Goal: Transaction & Acquisition: Purchase product/service

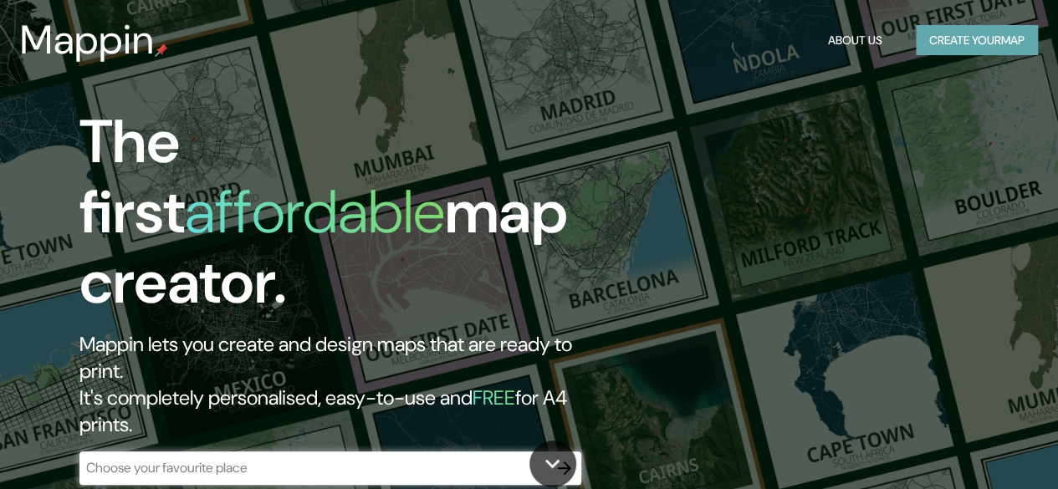
click at [962, 36] on button "Create your map" at bounding box center [977, 40] width 122 height 31
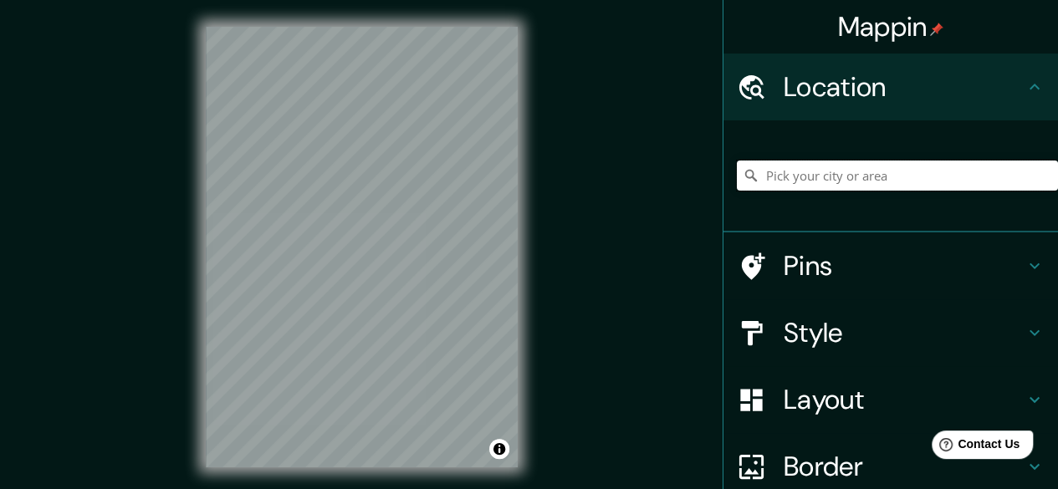
click at [820, 165] on input "Pick your city or area" at bounding box center [897, 176] width 321 height 30
click at [761, 329] on div at bounding box center [760, 333] width 47 height 29
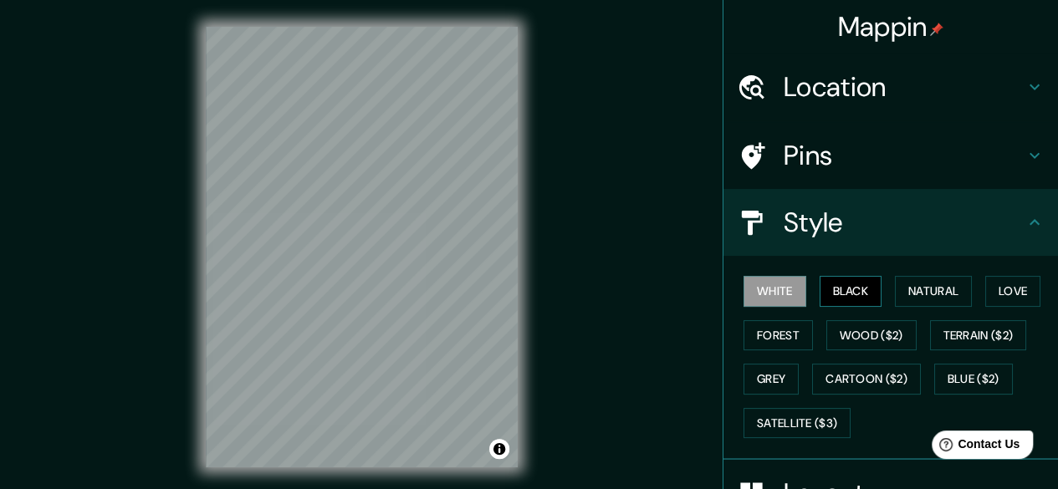
click at [836, 287] on button "Black" at bounding box center [851, 291] width 63 height 31
click at [771, 294] on button "White" at bounding box center [774, 291] width 63 height 31
click at [856, 345] on button "Wood ($2)" at bounding box center [871, 335] width 90 height 31
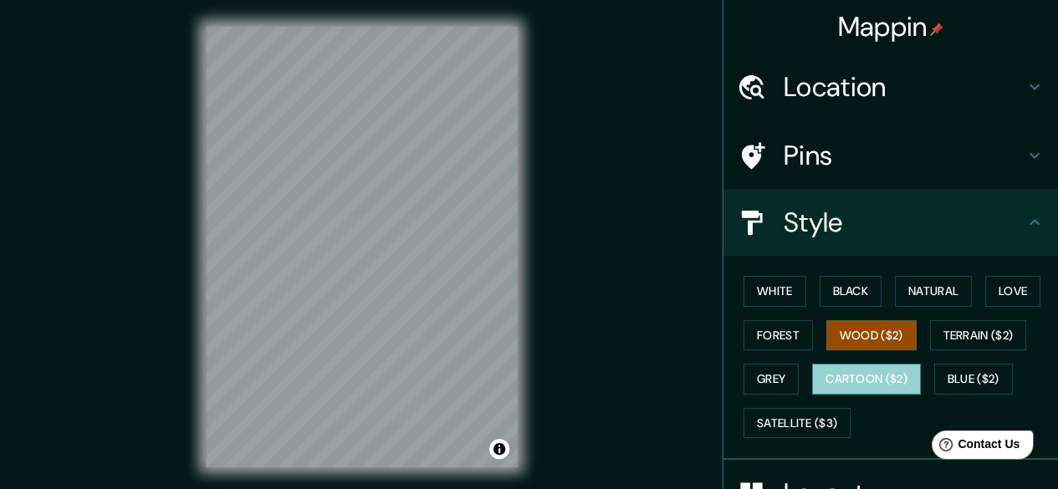
click at [836, 375] on button "Cartoon ($2)" at bounding box center [866, 379] width 109 height 31
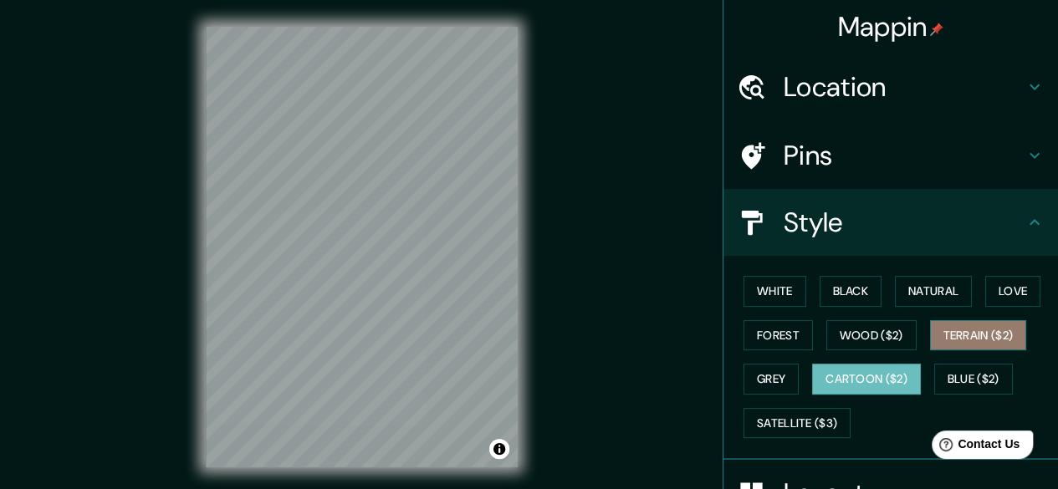
click at [938, 334] on button "Terrain ($2)" at bounding box center [978, 335] width 97 height 31
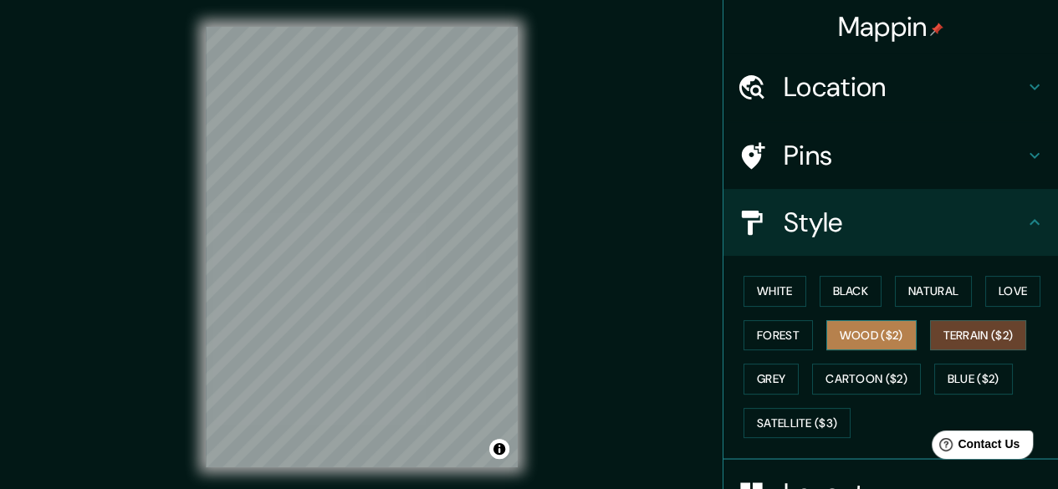
click at [881, 335] on button "Wood ($2)" at bounding box center [871, 335] width 90 height 31
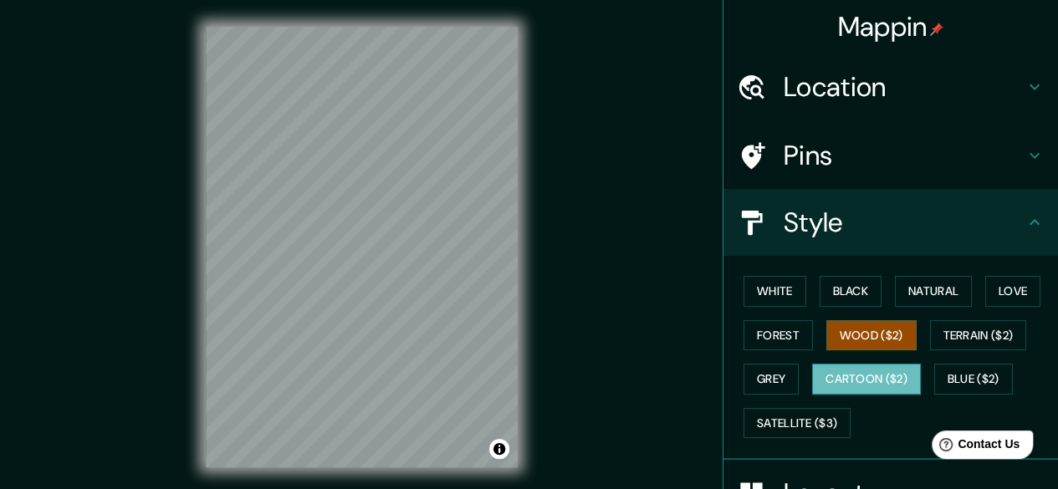
click at [869, 366] on button "Cartoon ($2)" at bounding box center [866, 379] width 109 height 31
click at [965, 317] on div "White Black Natural Love Forest Wood ($2) Terrain ($2) Grey Cartoon ($2) Blue (…" at bounding box center [897, 357] width 321 height 176
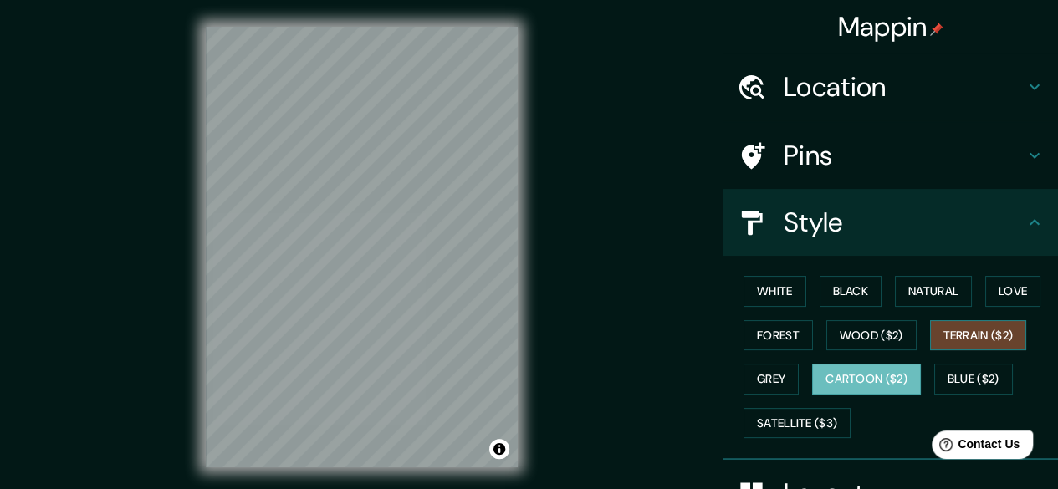
click at [958, 327] on button "Terrain ($2)" at bounding box center [978, 335] width 97 height 31
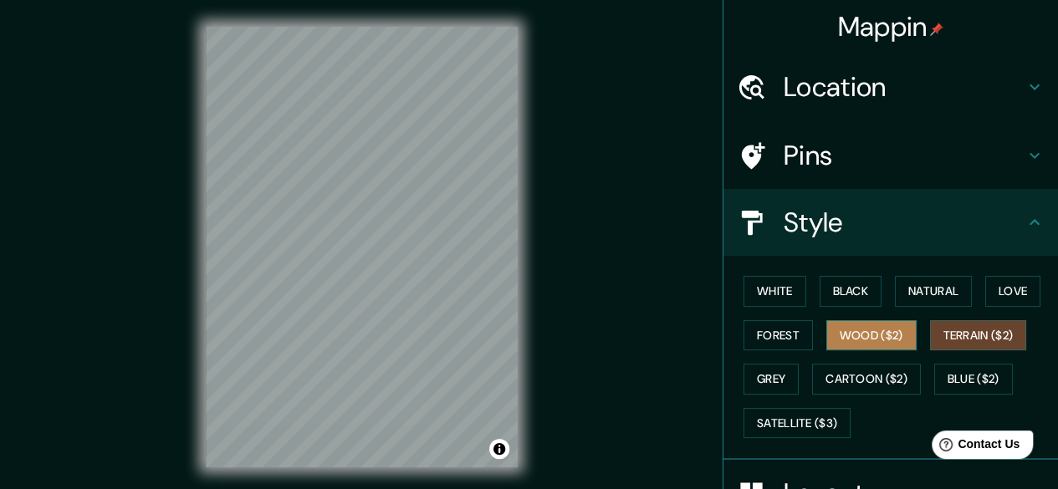
click at [885, 320] on button "Wood ($2)" at bounding box center [871, 335] width 90 height 31
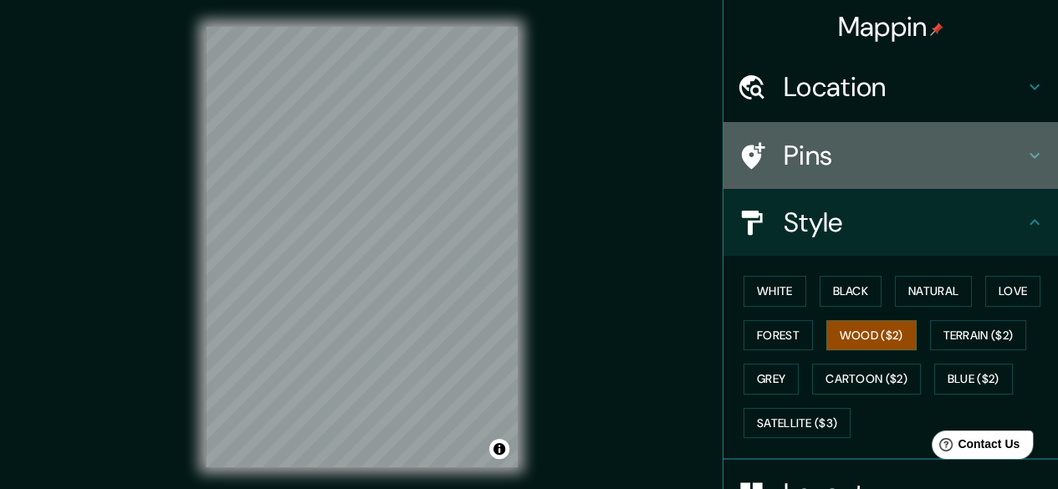
click at [985, 150] on h4 "Pins" at bounding box center [904, 155] width 241 height 33
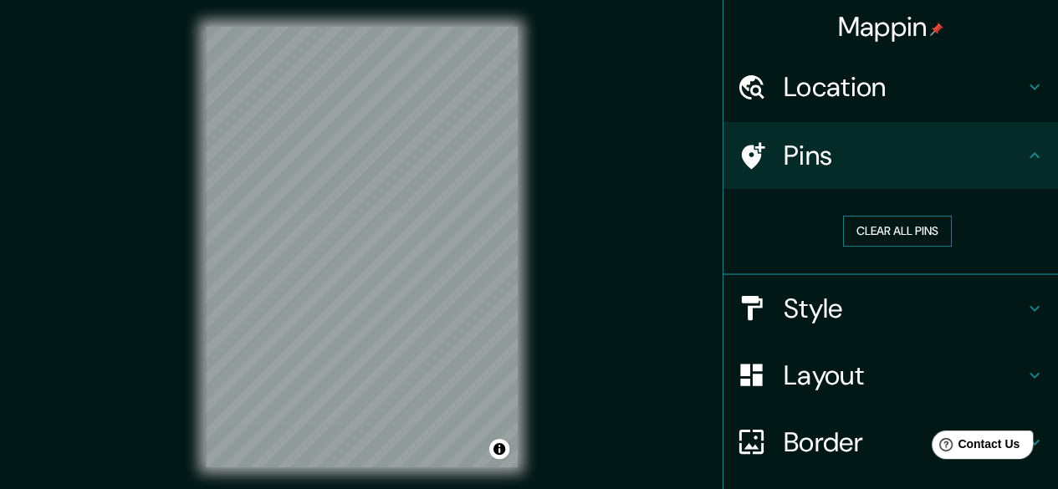
click at [891, 222] on button "Clear all pins" at bounding box center [897, 231] width 109 height 31
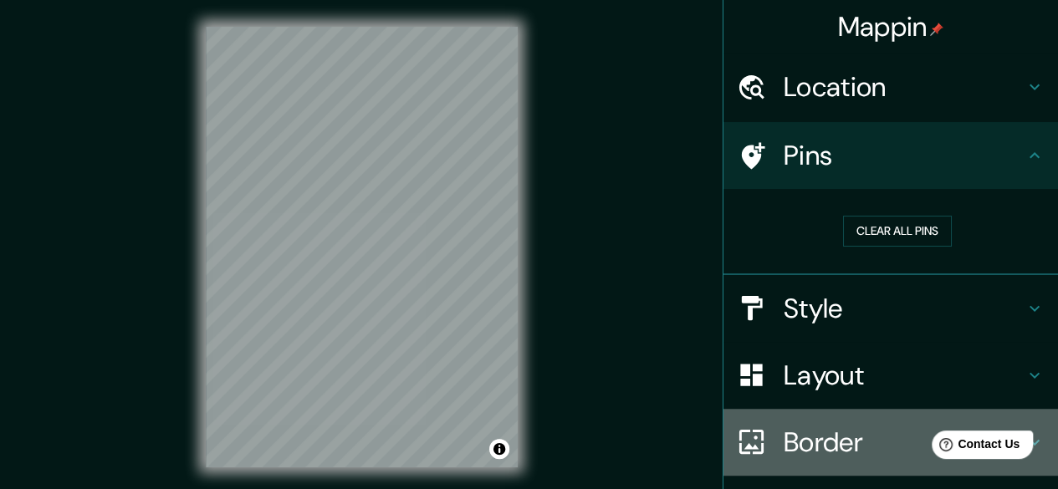
click at [784, 442] on h4 "Border" at bounding box center [904, 442] width 241 height 33
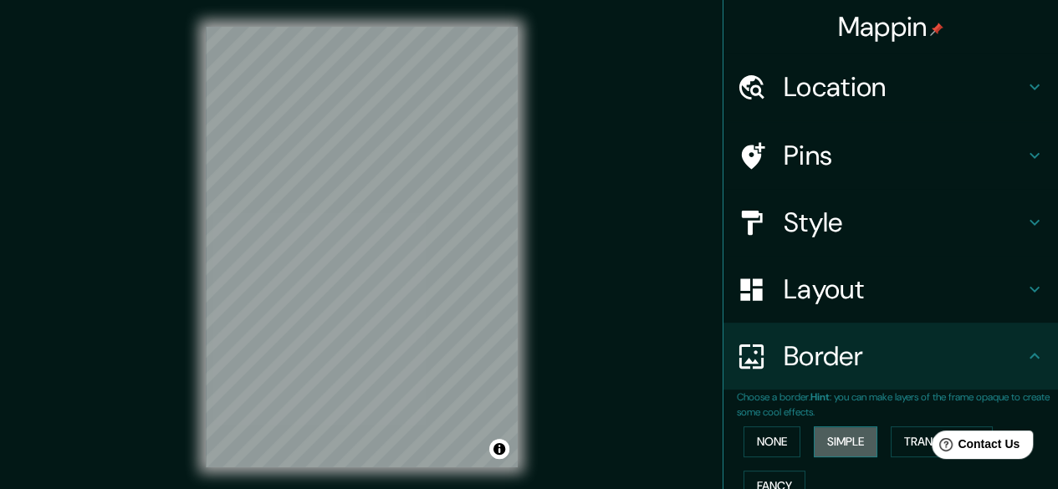
click at [814, 436] on button "Simple" at bounding box center [846, 441] width 64 height 31
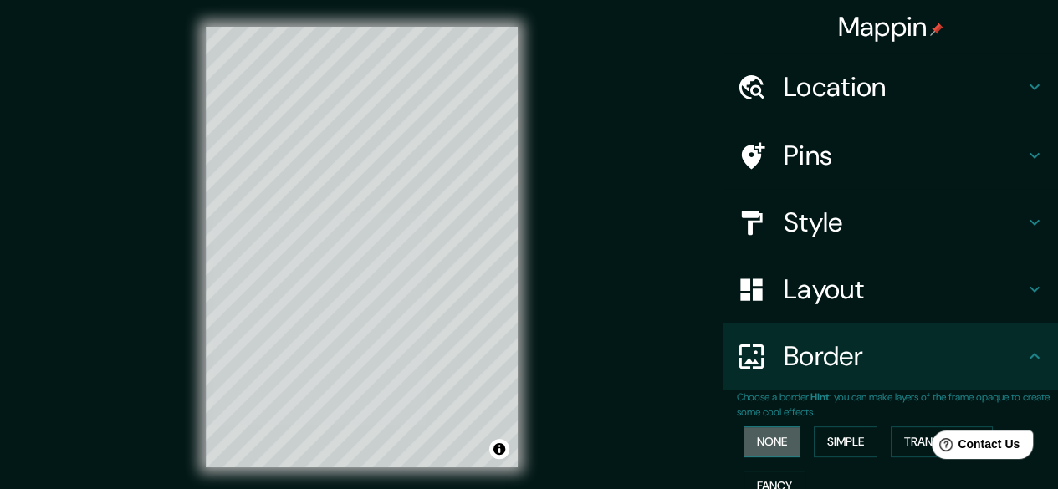
click at [768, 437] on button "None" at bounding box center [771, 441] width 57 height 31
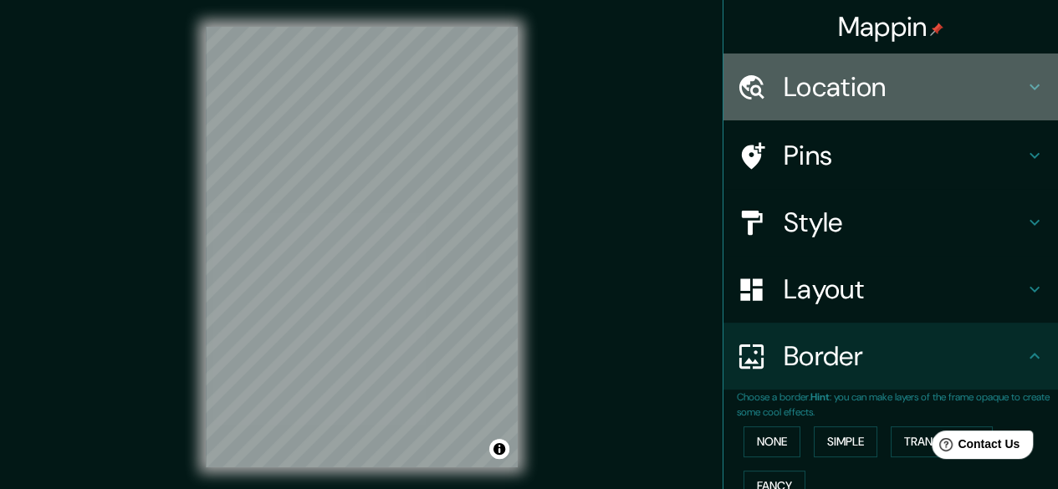
click at [859, 111] on div "Location" at bounding box center [890, 87] width 335 height 67
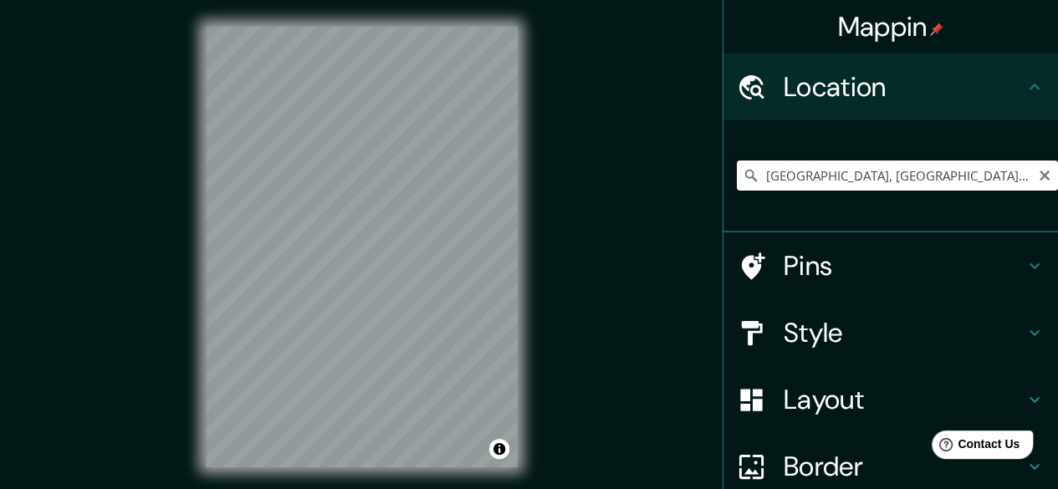
click at [983, 167] on input "[GEOGRAPHIC_DATA], [GEOGRAPHIC_DATA], [GEOGRAPHIC_DATA]" at bounding box center [897, 176] width 321 height 30
click at [794, 177] on input "[GEOGRAPHIC_DATA], [GEOGRAPHIC_DATA], [GEOGRAPHIC_DATA]" at bounding box center [897, 176] width 321 height 30
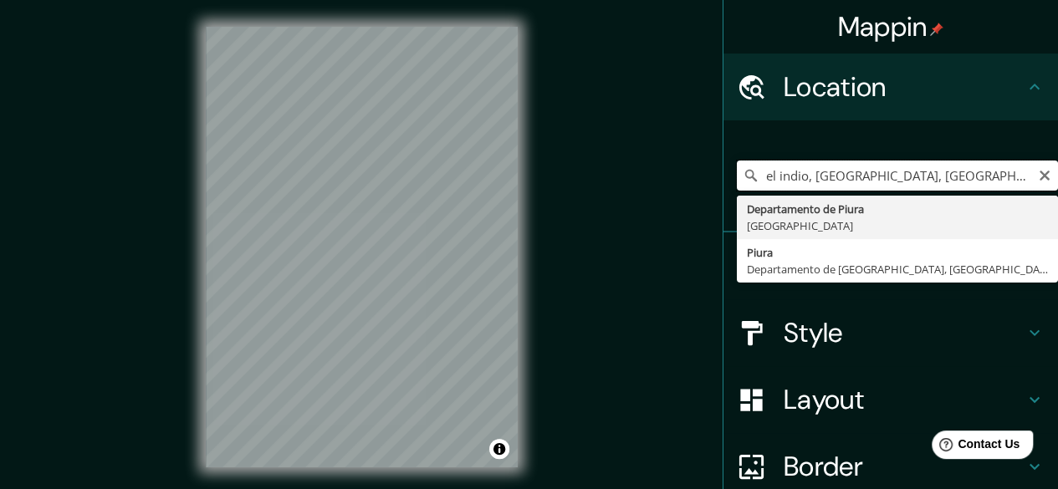
drag, startPoint x: 937, startPoint y: 173, endPoint x: 804, endPoint y: 178, distance: 132.2
click at [804, 178] on input "el indio, [GEOGRAPHIC_DATA], [GEOGRAPHIC_DATA]" at bounding box center [897, 176] width 321 height 30
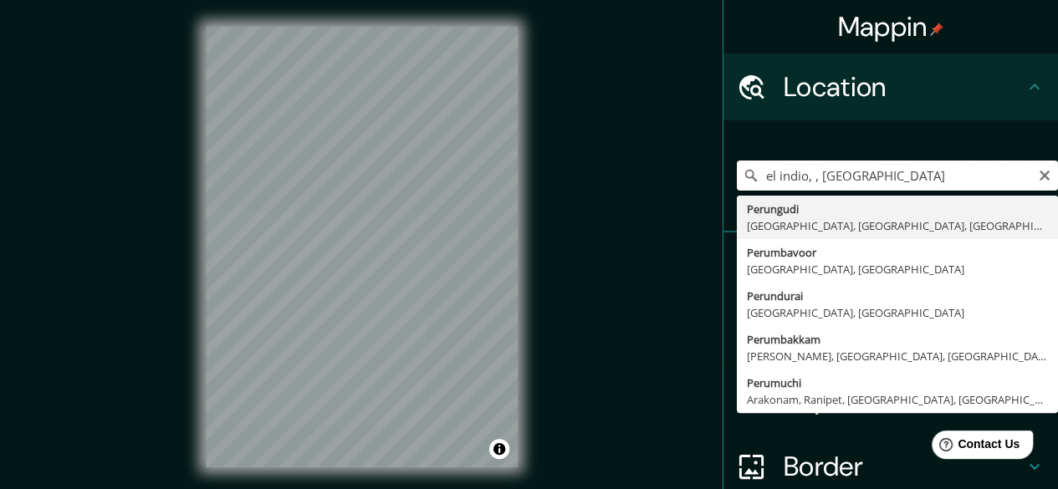
click at [868, 171] on input "el indio, , [GEOGRAPHIC_DATA]" at bounding box center [897, 176] width 321 height 30
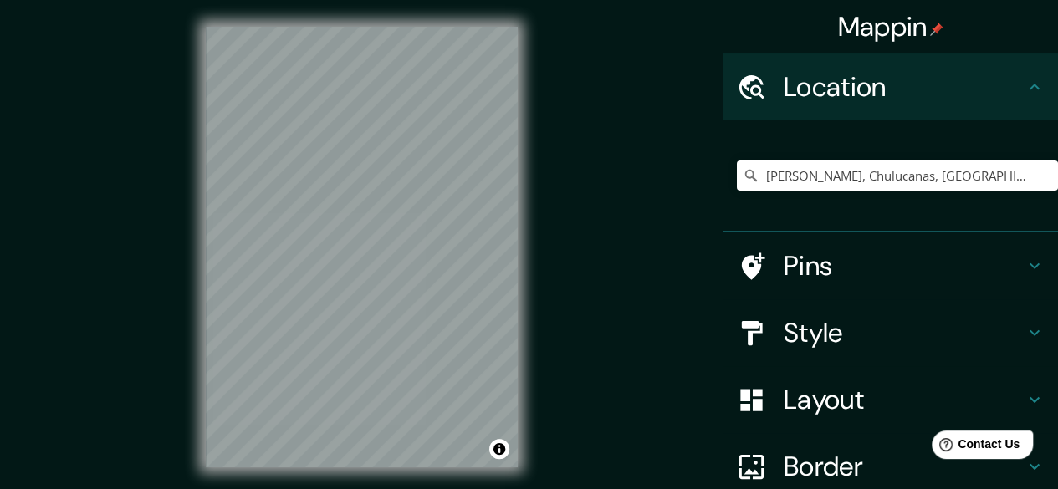
click at [972, 273] on div "Mappin Location [PERSON_NAME][GEOGRAPHIC_DATA], [GEOGRAPHIC_DATA], [GEOGRAPHIC_…" at bounding box center [529, 260] width 1058 height 521
click at [820, 299] on div "Mappin Location [PERSON_NAME][GEOGRAPHIC_DATA], [GEOGRAPHIC_DATA], [GEOGRAPHIC_…" at bounding box center [529, 260] width 1058 height 521
click at [835, 389] on div "Mappin Location [PERSON_NAME][GEOGRAPHIC_DATA], [GEOGRAPHIC_DATA], [GEOGRAPHIC_…" at bounding box center [529, 260] width 1058 height 521
click at [609, 427] on div "Mappin Location [PERSON_NAME][GEOGRAPHIC_DATA], [GEOGRAPHIC_DATA], [GEOGRAPHIC_…" at bounding box center [529, 260] width 1058 height 521
click at [811, 176] on input "[PERSON_NAME], Chulucanas, [GEOGRAPHIC_DATA], [GEOGRAPHIC_DATA]" at bounding box center [897, 176] width 321 height 30
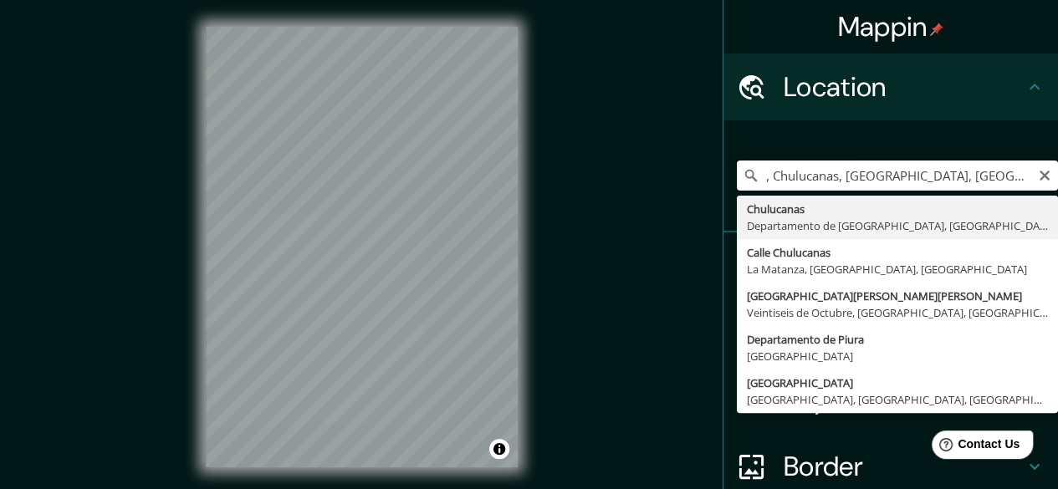
click at [756, 180] on input ", Chulucanas, [GEOGRAPHIC_DATA], [GEOGRAPHIC_DATA]" at bounding box center [897, 176] width 321 height 30
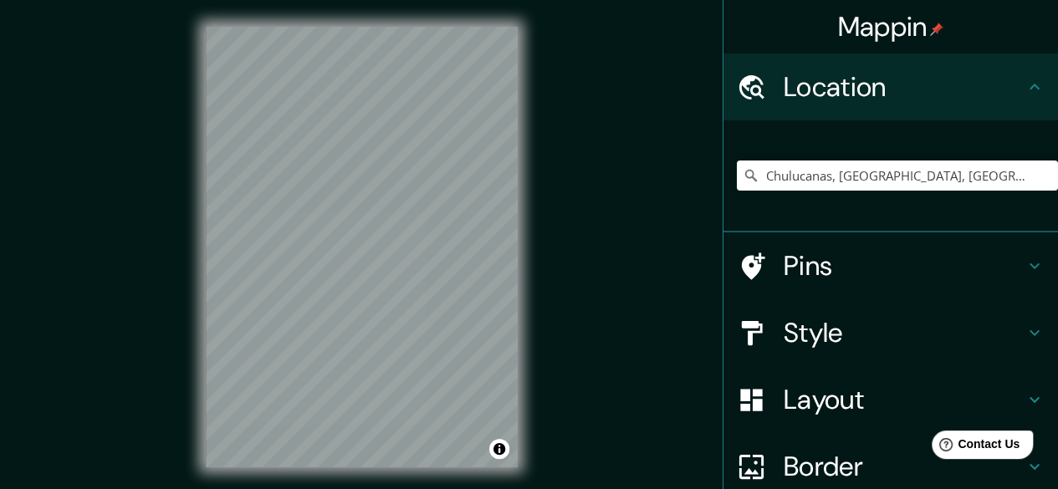
click at [718, 120] on div "Mappin Location [GEOGRAPHIC_DATA], [GEOGRAPHIC_DATA], [GEOGRAPHIC_DATA] [GEOGRA…" at bounding box center [529, 260] width 1058 height 521
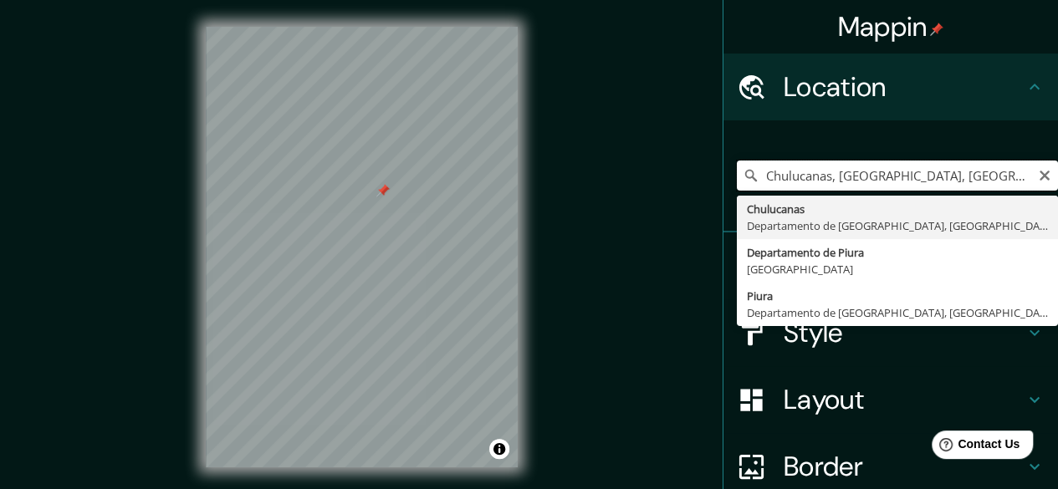
click at [822, 176] on input "Chulucanas, [GEOGRAPHIC_DATA], [GEOGRAPHIC_DATA]" at bounding box center [897, 176] width 321 height 30
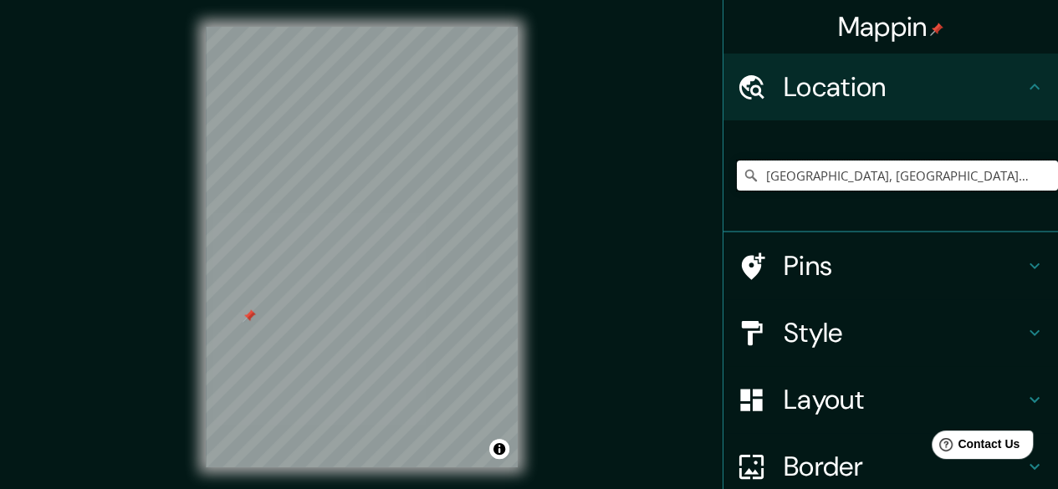
type input "[GEOGRAPHIC_DATA], [GEOGRAPHIC_DATA], [GEOGRAPHIC_DATA]"
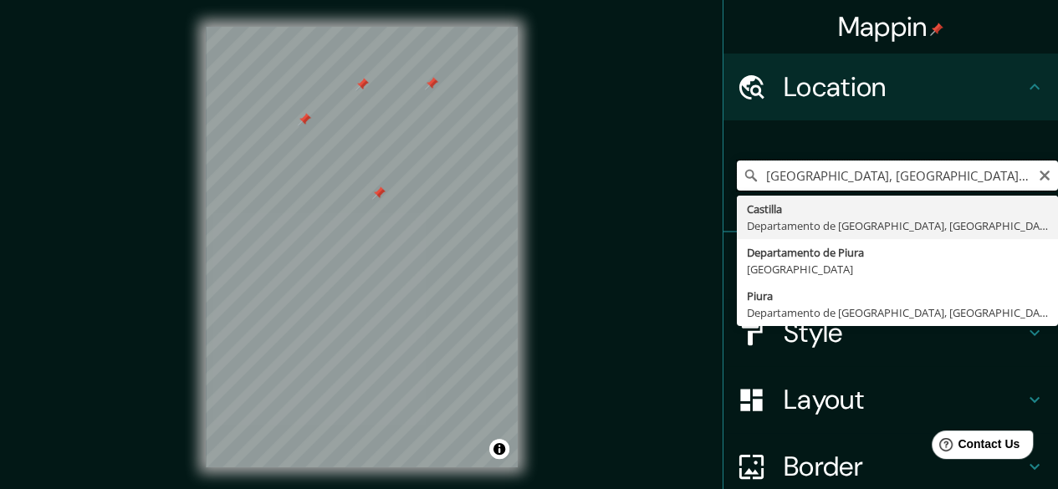
click at [785, 171] on input "[GEOGRAPHIC_DATA], [GEOGRAPHIC_DATA], [GEOGRAPHIC_DATA]" at bounding box center [897, 176] width 321 height 30
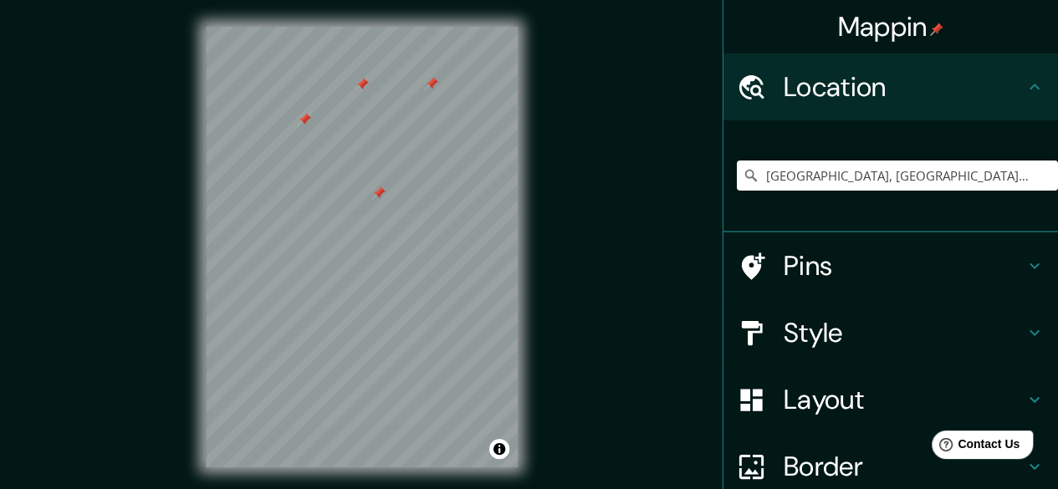
click at [778, 157] on div "[GEOGRAPHIC_DATA], [GEOGRAPHIC_DATA], [GEOGRAPHIC_DATA]" at bounding box center [897, 176] width 321 height 84
click at [770, 181] on input "[GEOGRAPHIC_DATA], [GEOGRAPHIC_DATA], [GEOGRAPHIC_DATA]" at bounding box center [897, 176] width 321 height 30
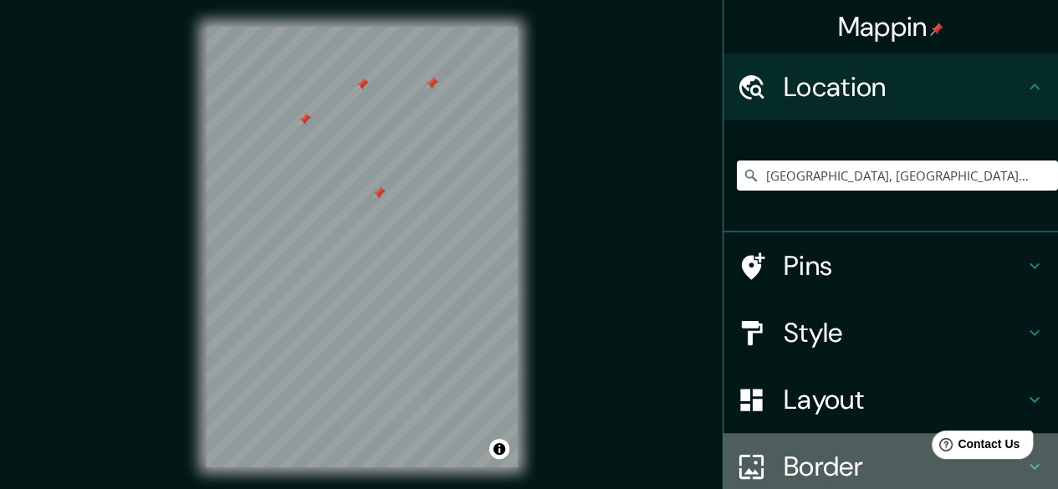
click at [825, 443] on div "Border" at bounding box center [890, 466] width 335 height 67
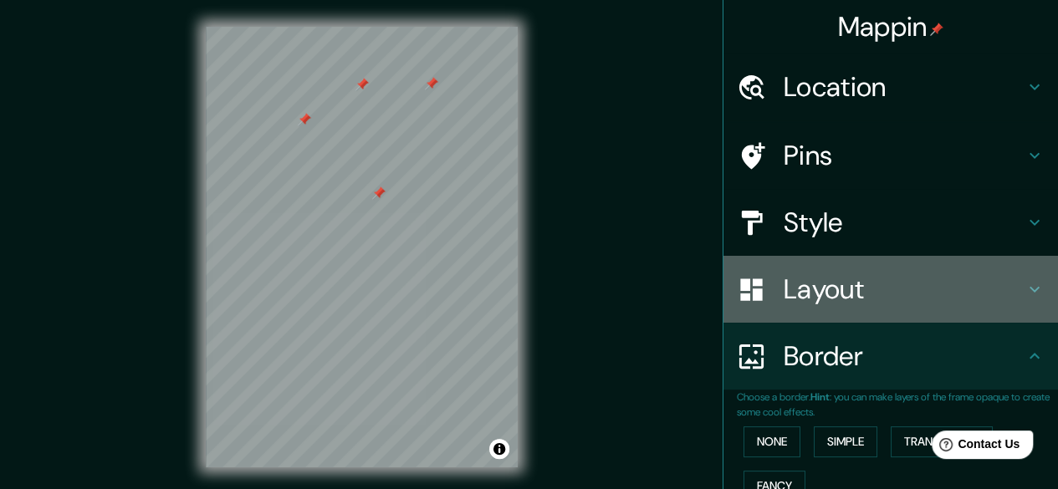
click at [853, 289] on h4 "Layout" at bounding box center [904, 289] width 241 height 33
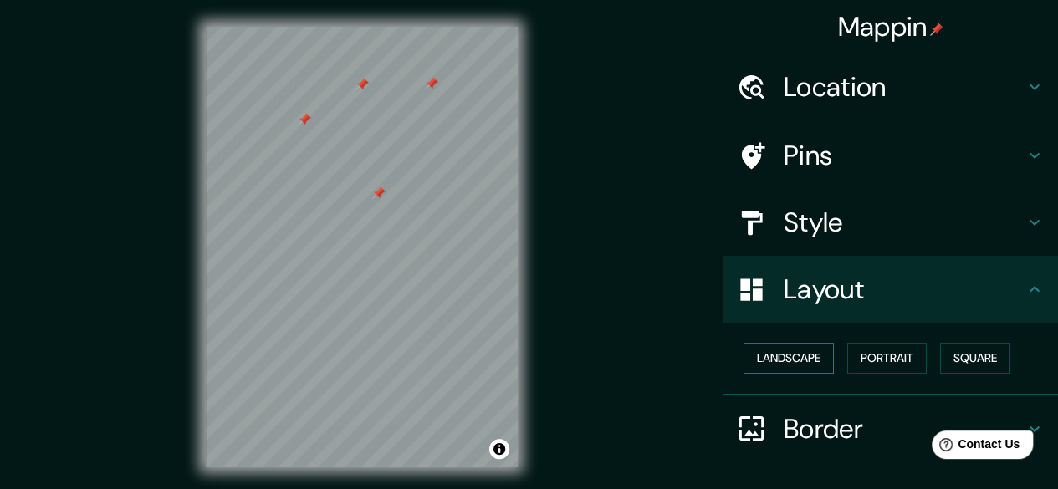
click at [788, 371] on button "Landscape" at bounding box center [788, 358] width 90 height 31
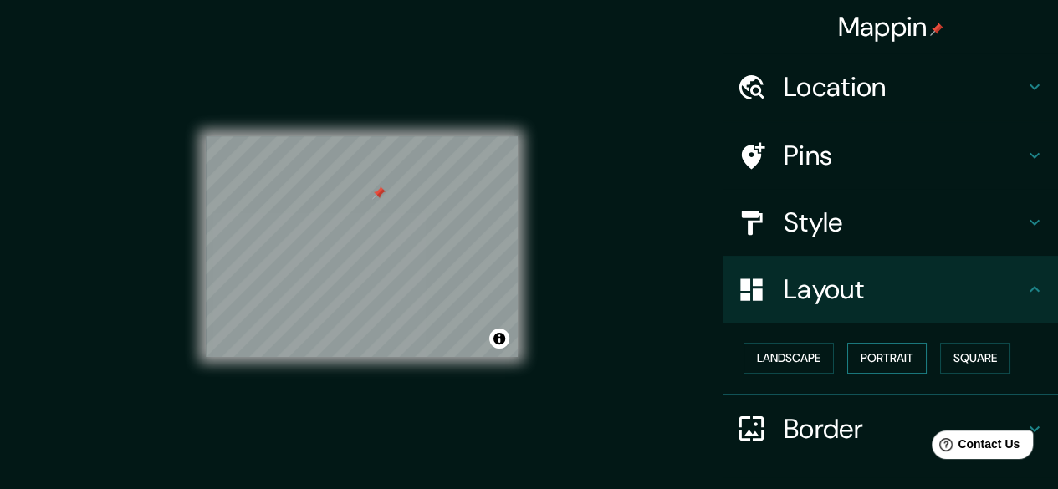
click at [858, 360] on button "Portrait" at bounding box center [886, 358] width 79 height 31
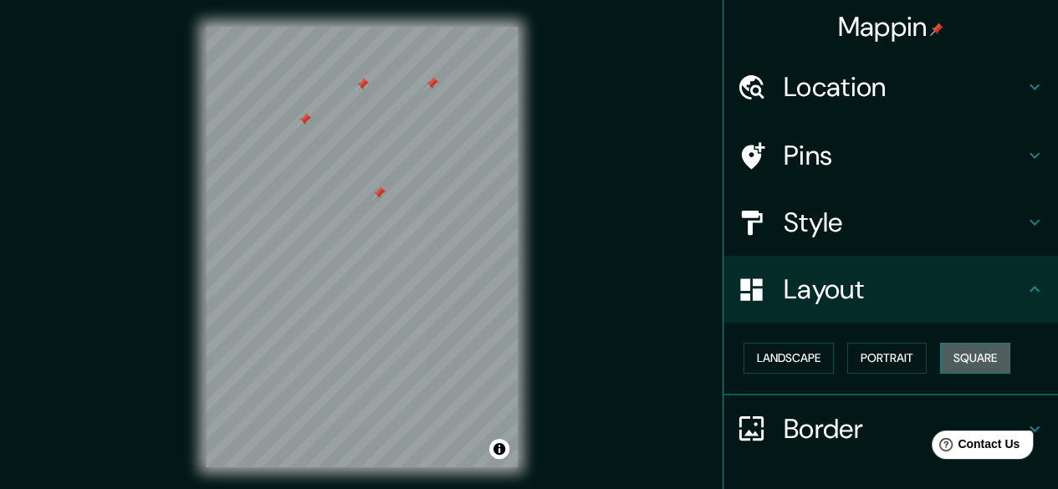
click at [958, 359] on button "Square" at bounding box center [975, 358] width 70 height 31
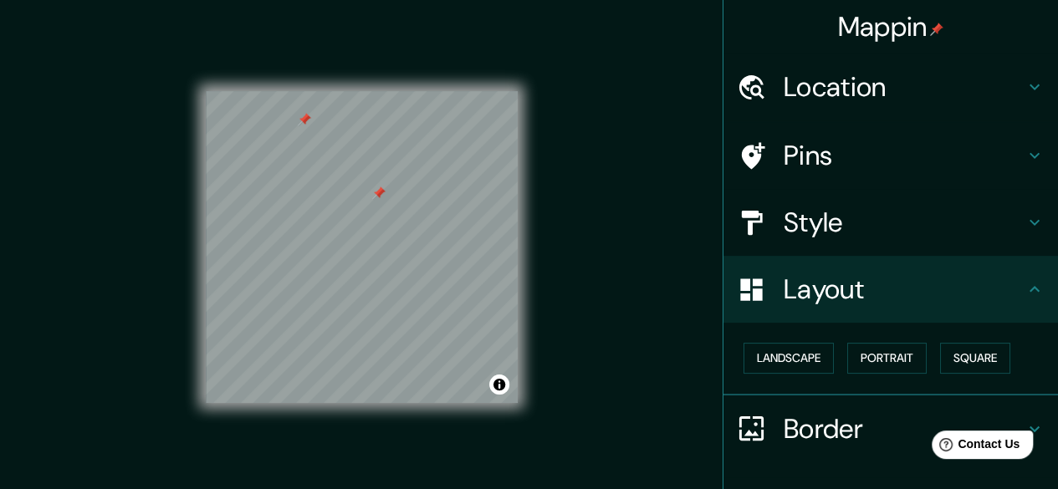
click at [881, 112] on div "Location" at bounding box center [890, 87] width 335 height 67
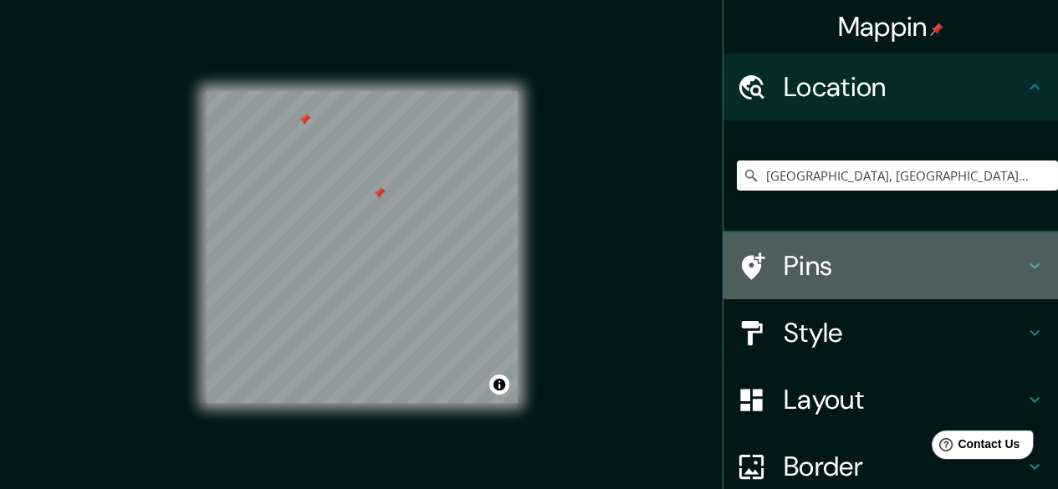
click at [850, 243] on div "Pins" at bounding box center [890, 265] width 335 height 67
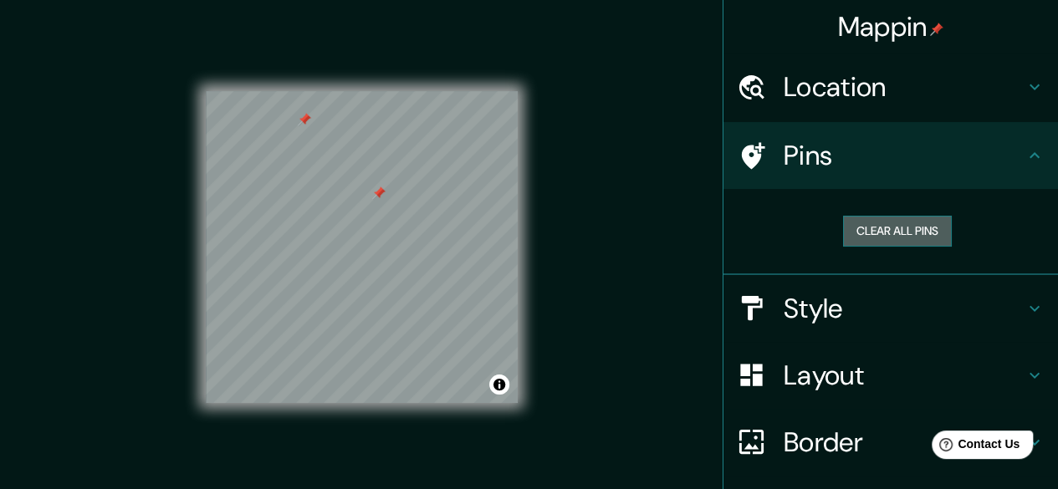
click at [870, 230] on button "Clear all pins" at bounding box center [897, 231] width 109 height 31
click at [894, 230] on button "Clear all pins" at bounding box center [897, 231] width 109 height 31
